Goal: Task Accomplishment & Management: Complete application form

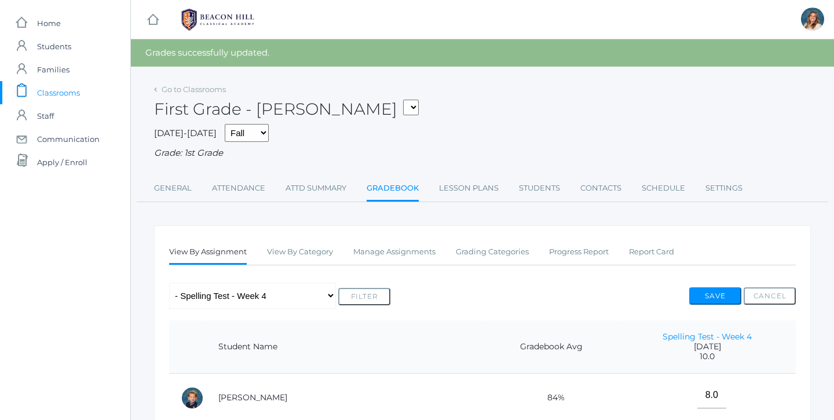
click at [45, 90] on span "Classrooms" at bounding box center [58, 92] width 43 height 23
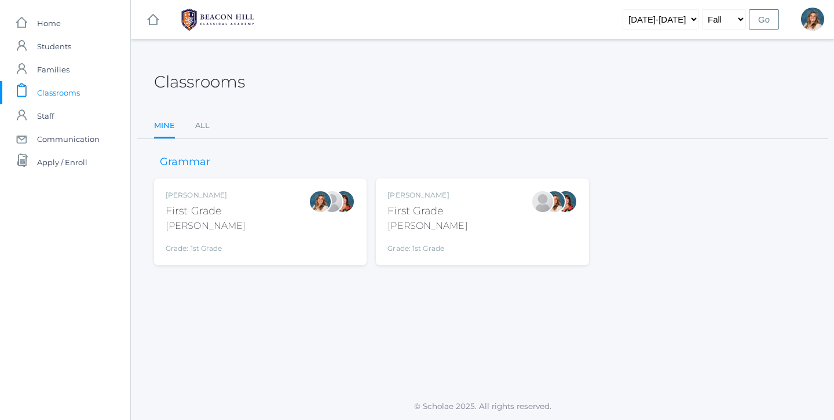
click at [264, 227] on div "Liv Barber First Grade Barber Grade: 1st Grade 01LA" at bounding box center [260, 222] width 189 height 64
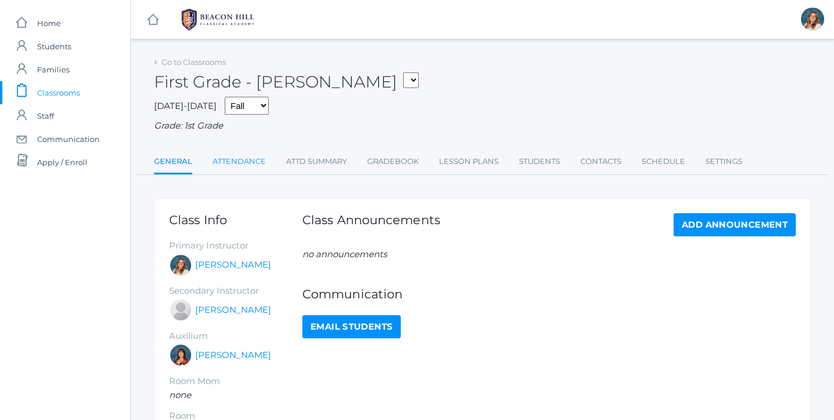
click at [246, 153] on link "Attendance" at bounding box center [239, 161] width 53 height 23
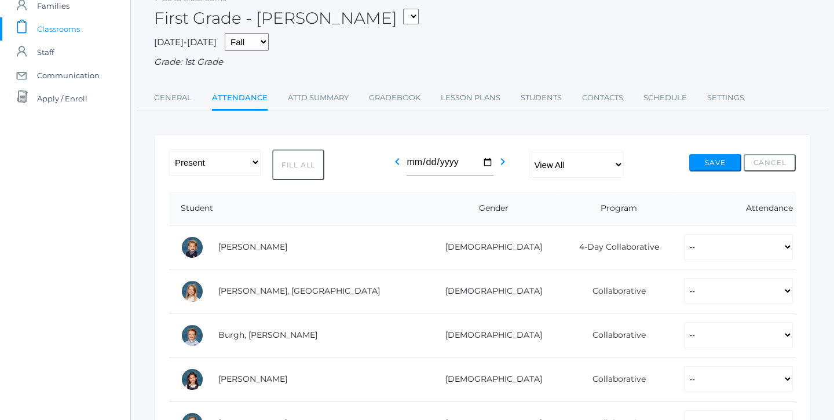
scroll to position [69, 0]
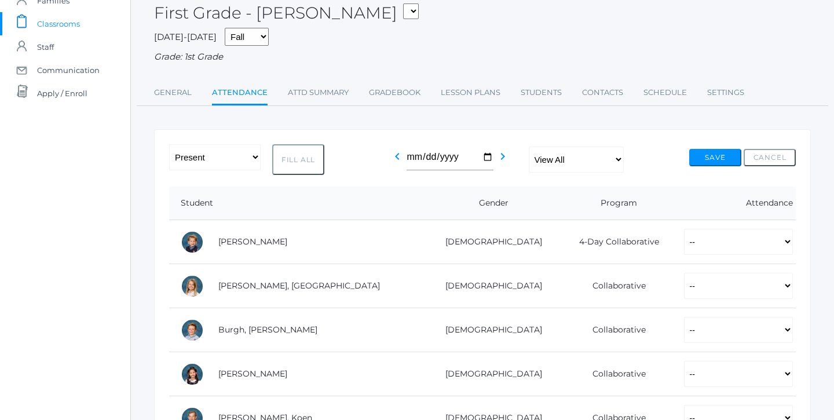
click at [312, 156] on button "Fill All" at bounding box center [298, 159] width 52 height 31
select select "P"
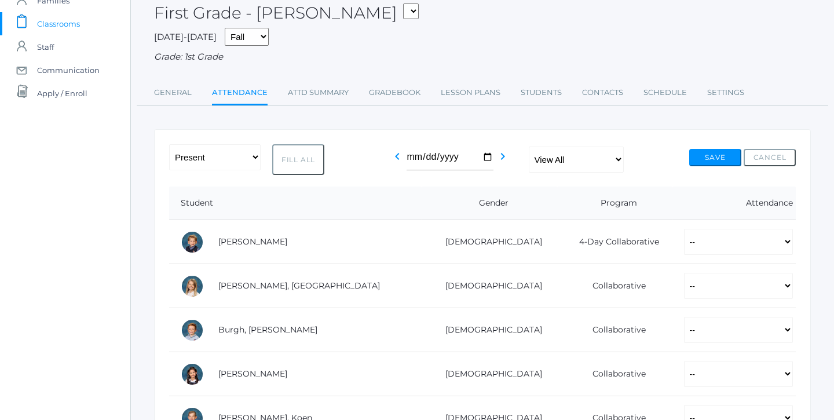
select select "P"
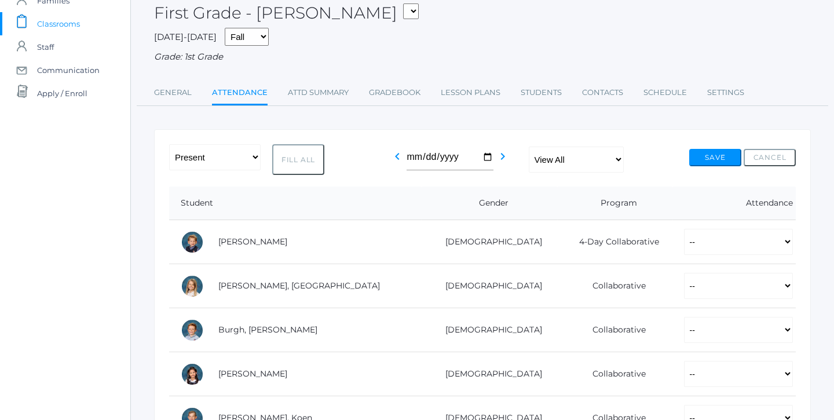
select select "P"
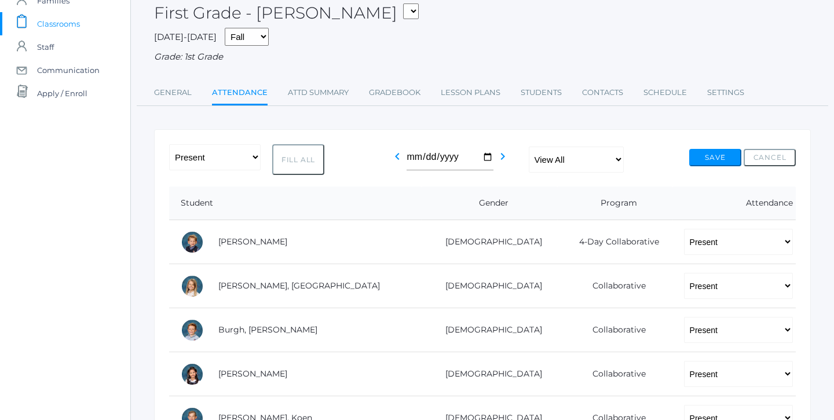
select select "P"
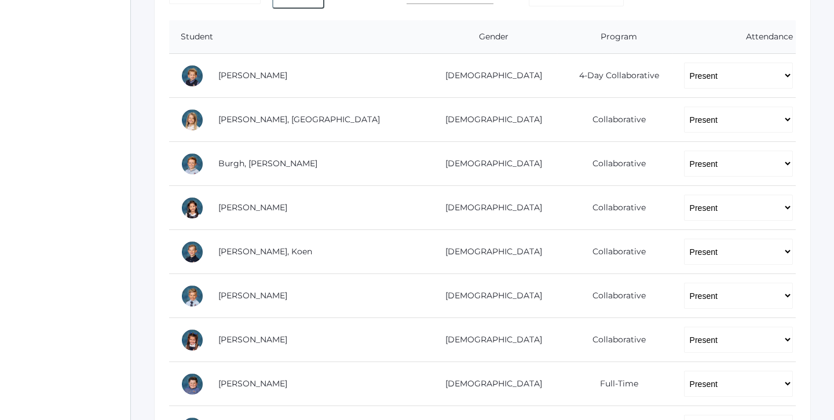
scroll to position [236, 0]
select select "AU"
click at [592, 286] on td "Collaborative" at bounding box center [614, 296] width 115 height 44
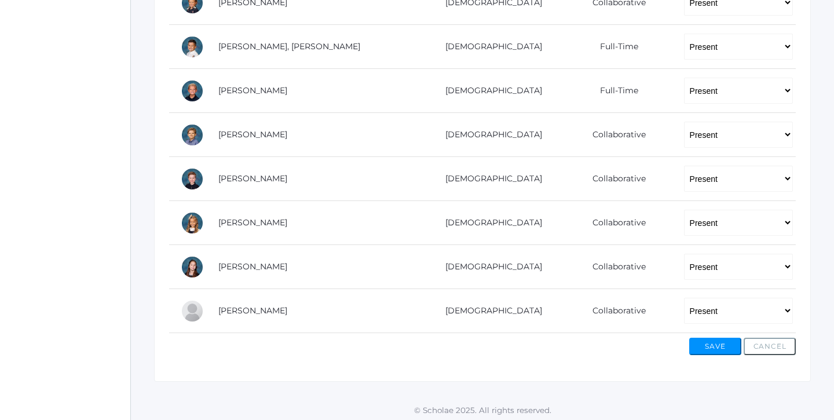
scroll to position [748, 0]
click at [704, 344] on button "Save" at bounding box center [716, 346] width 52 height 17
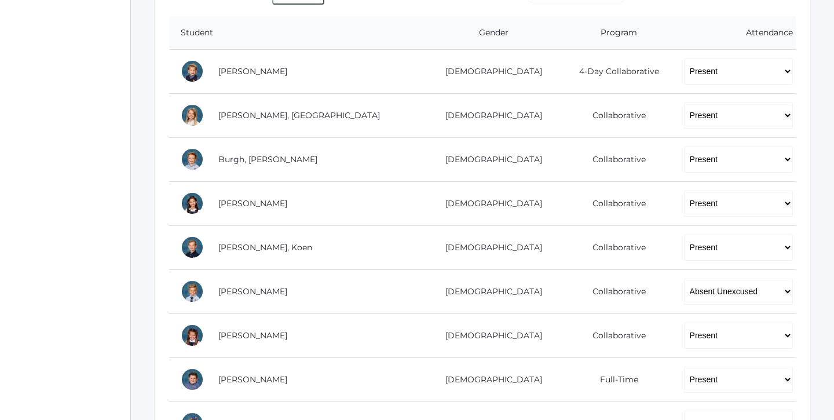
scroll to position [267, 0]
select select "P"
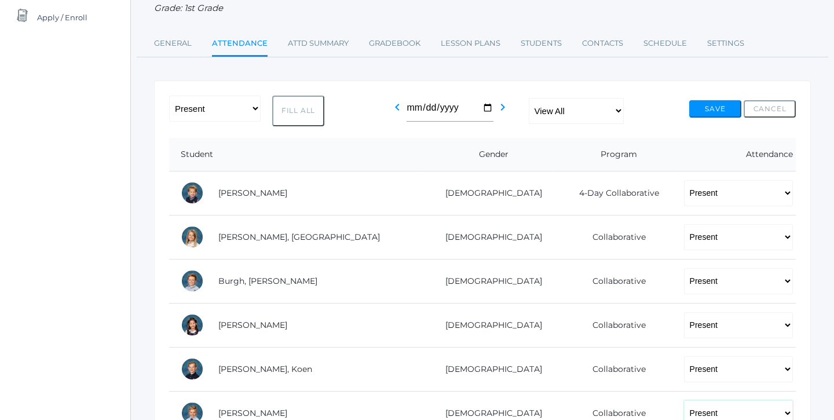
scroll to position [136, 0]
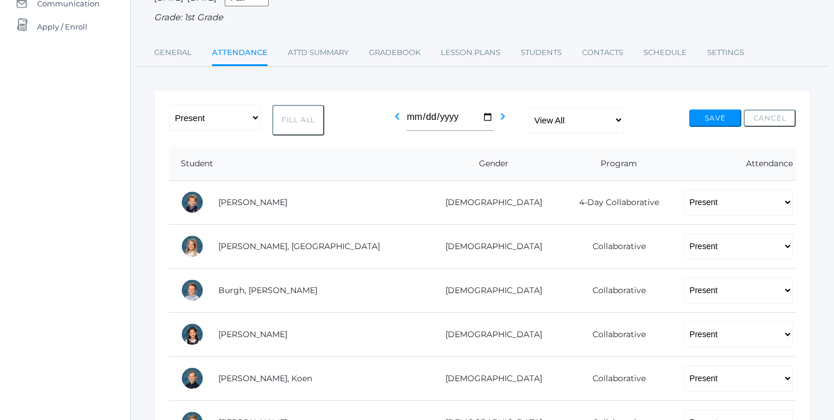
click at [710, 110] on button "Save" at bounding box center [716, 118] width 52 height 17
